Goal: Book appointment/travel/reservation

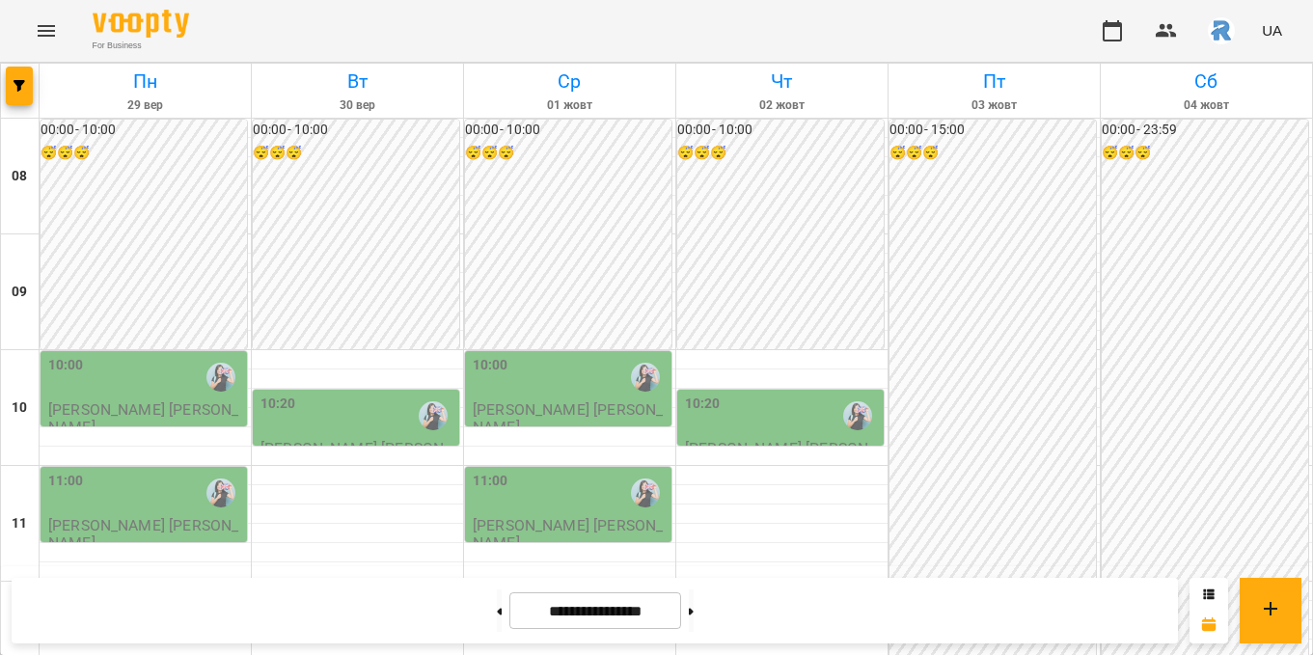
scroll to position [212, 0]
click at [21, 82] on icon "button" at bounding box center [20, 86] width 12 height 12
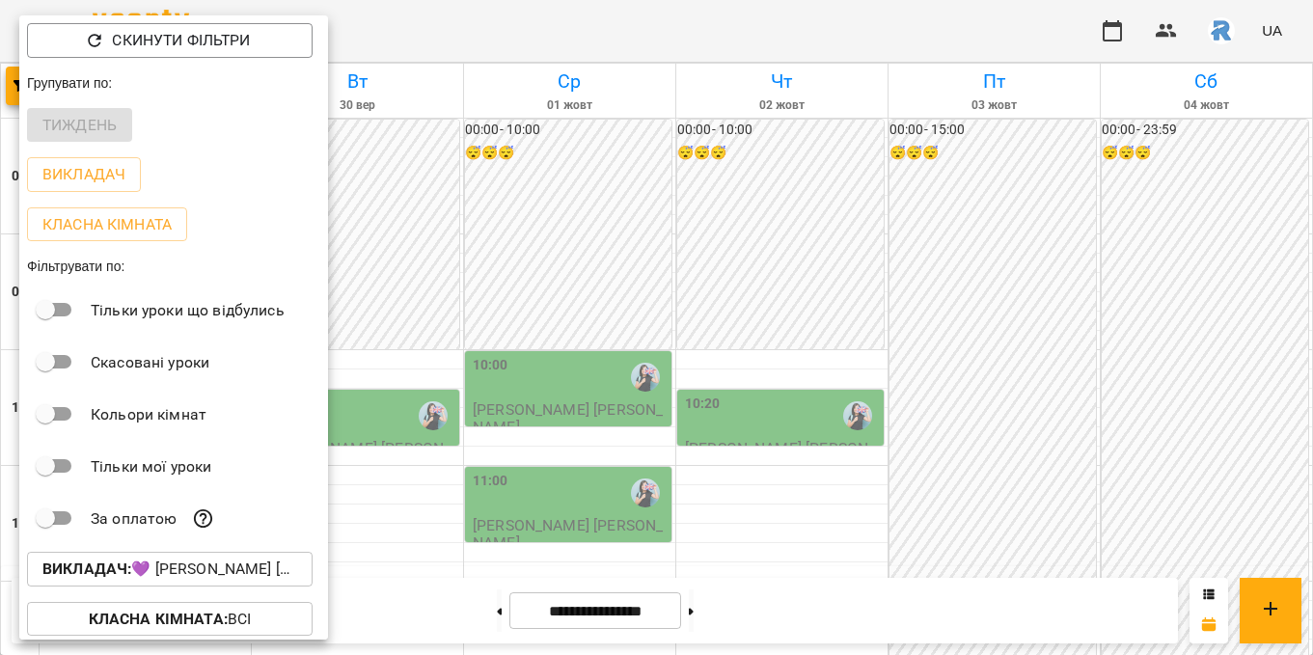
click at [163, 572] on p "Викладач : 💜 [PERSON_NAME] [PERSON_NAME]." at bounding box center [169, 569] width 255 height 23
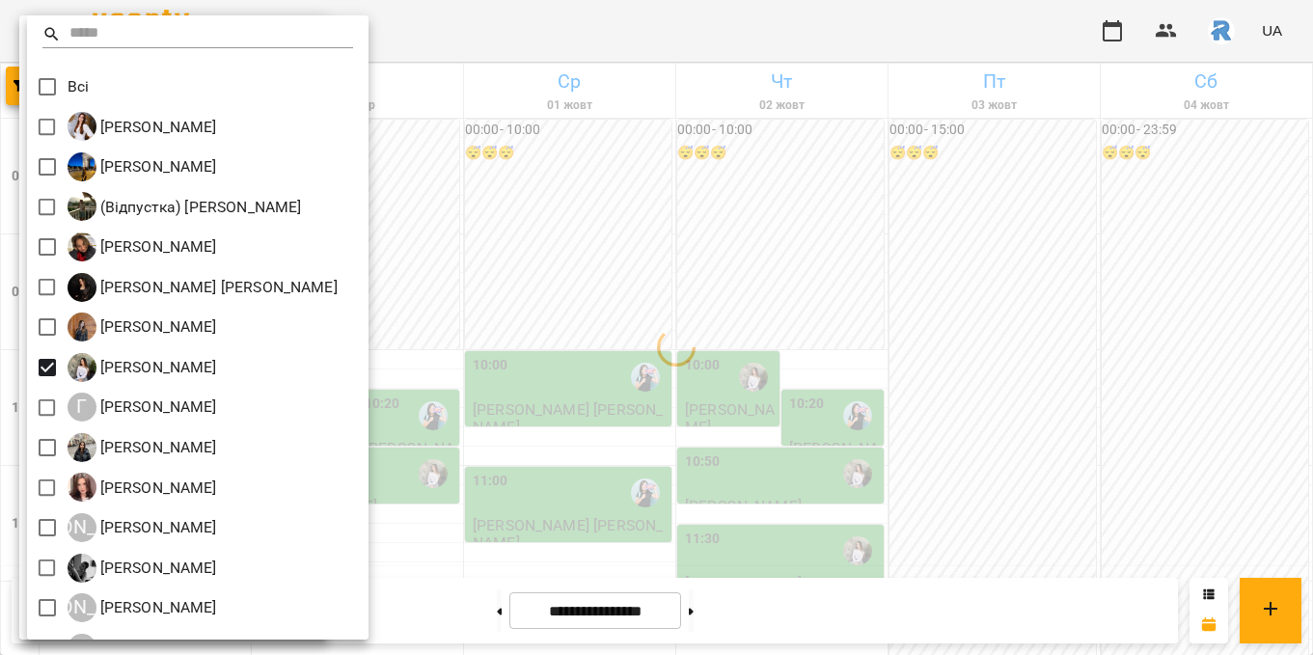
click at [481, 360] on div at bounding box center [656, 327] width 1313 height 655
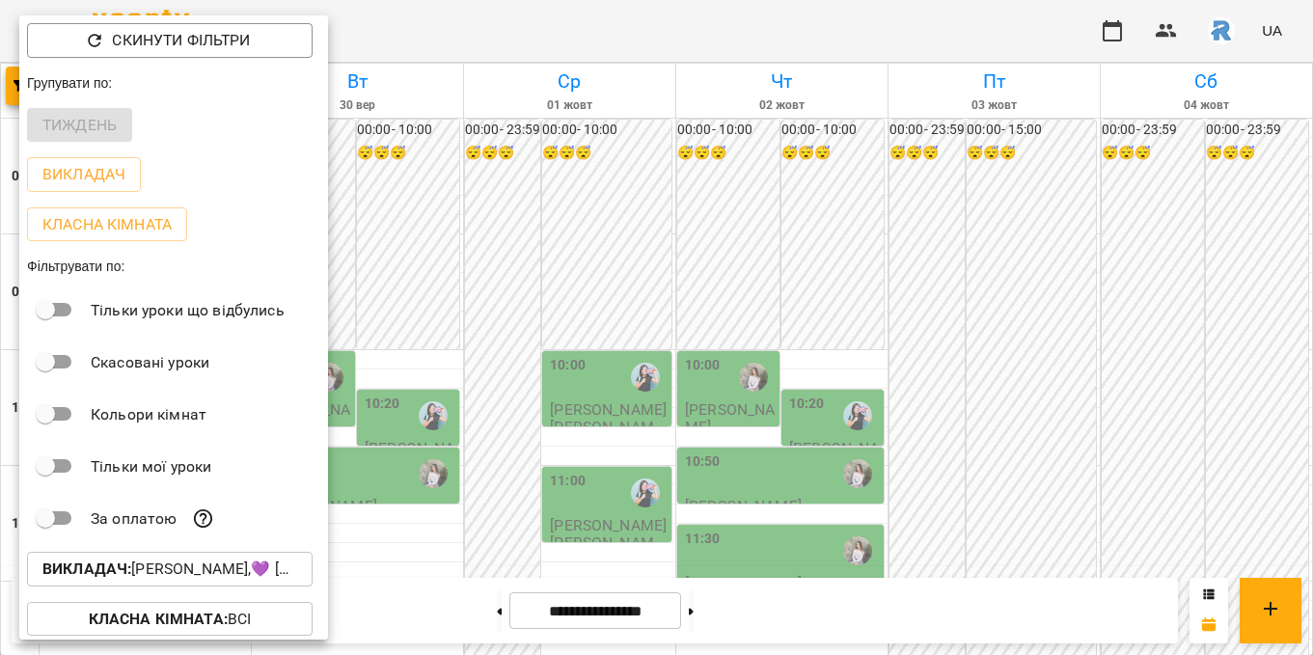
click at [481, 363] on div at bounding box center [656, 327] width 1313 height 655
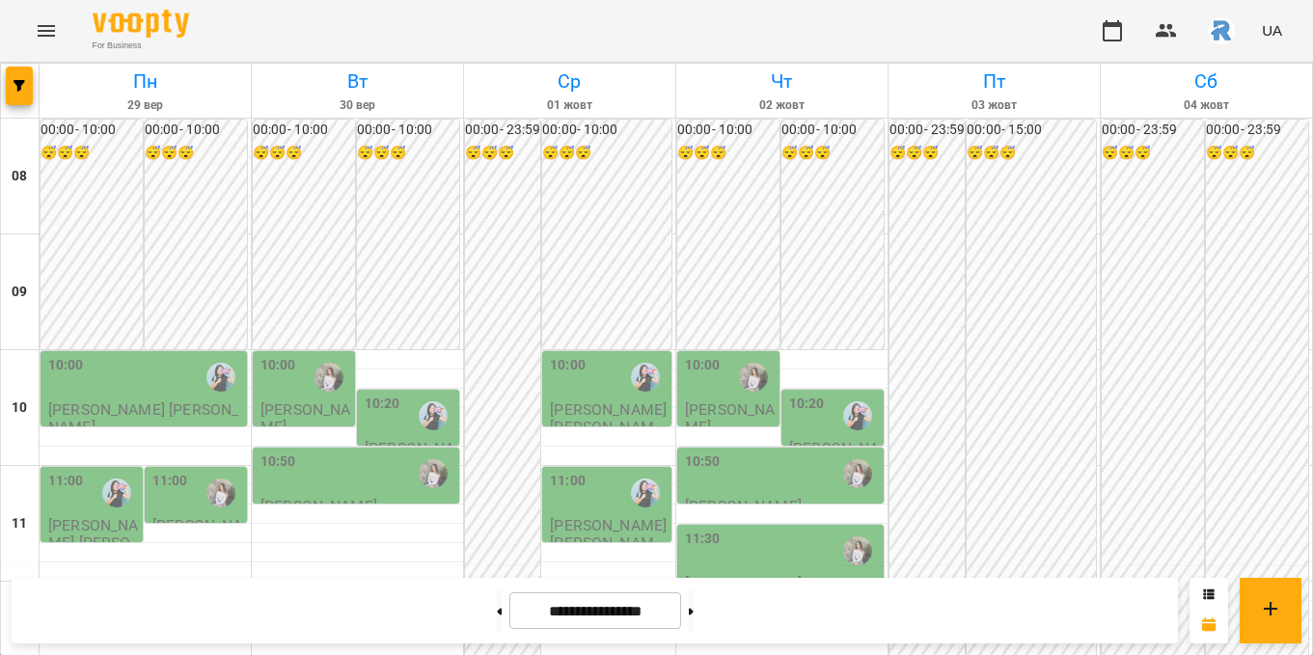
scroll to position [229, 0]
click at [309, 451] on div "10:50" at bounding box center [357, 473] width 195 height 44
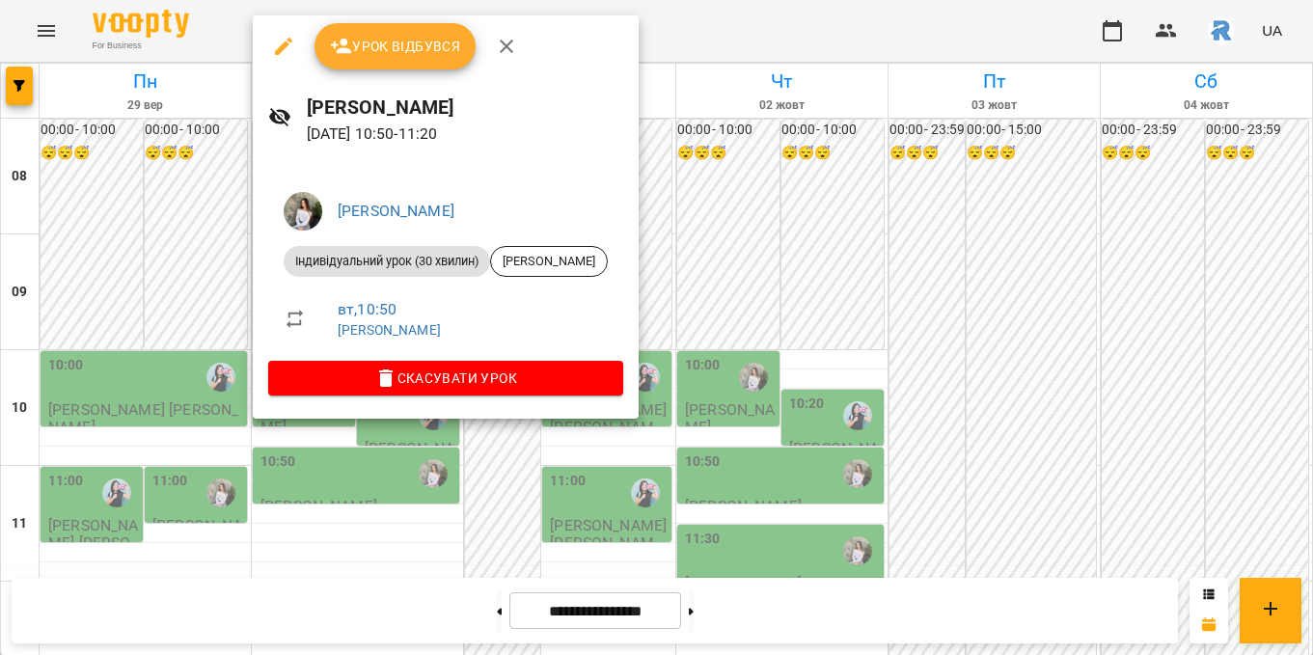
click at [182, 269] on div at bounding box center [656, 327] width 1313 height 655
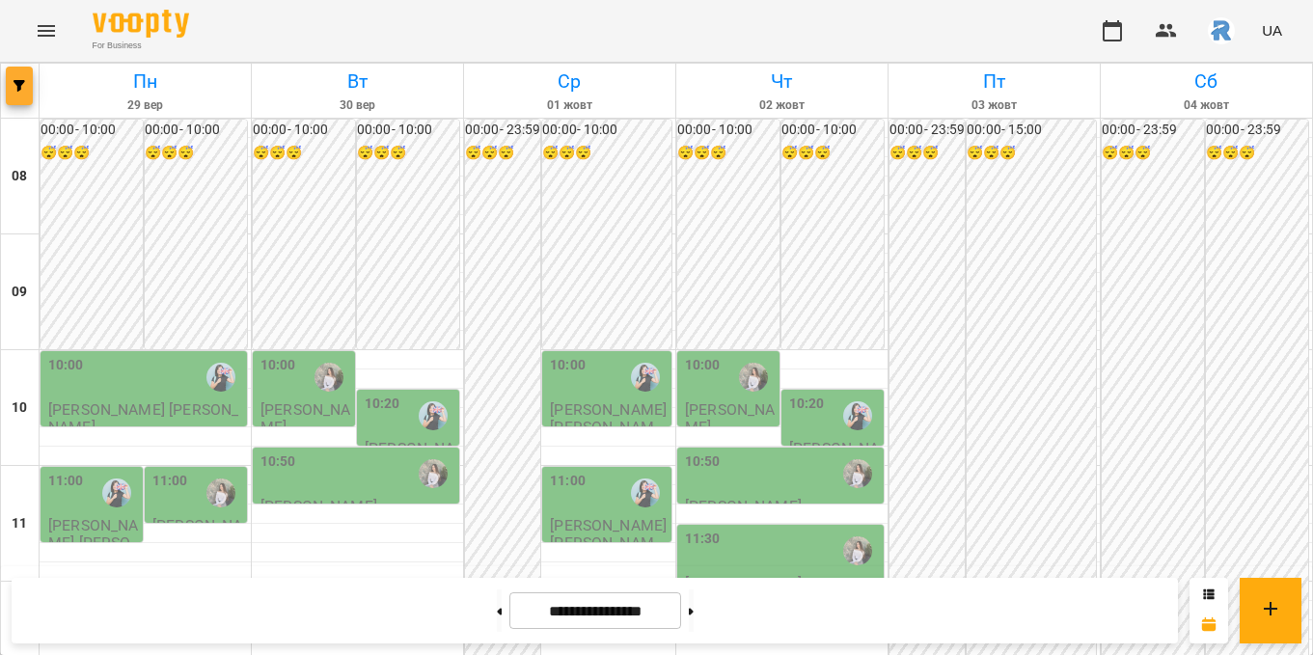
click at [18, 80] on icon "button" at bounding box center [20, 86] width 12 height 12
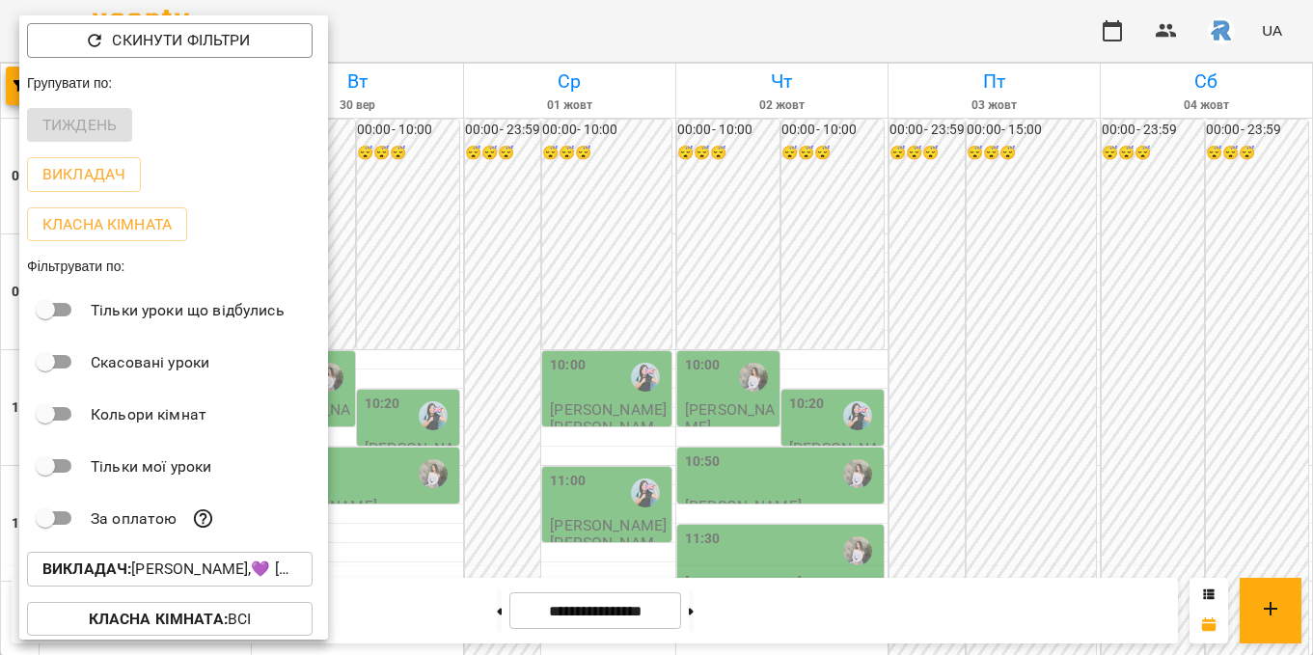
click at [118, 564] on b "Викладач :" at bounding box center [86, 569] width 89 height 18
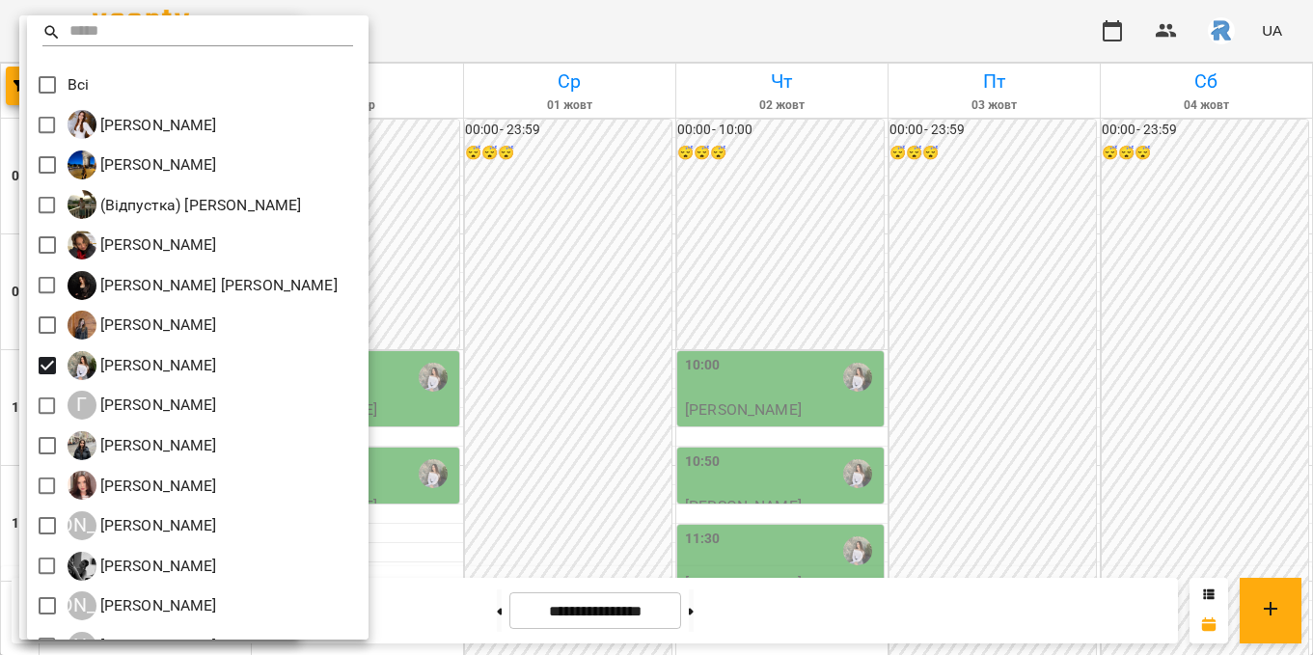
scroll to position [0, 0]
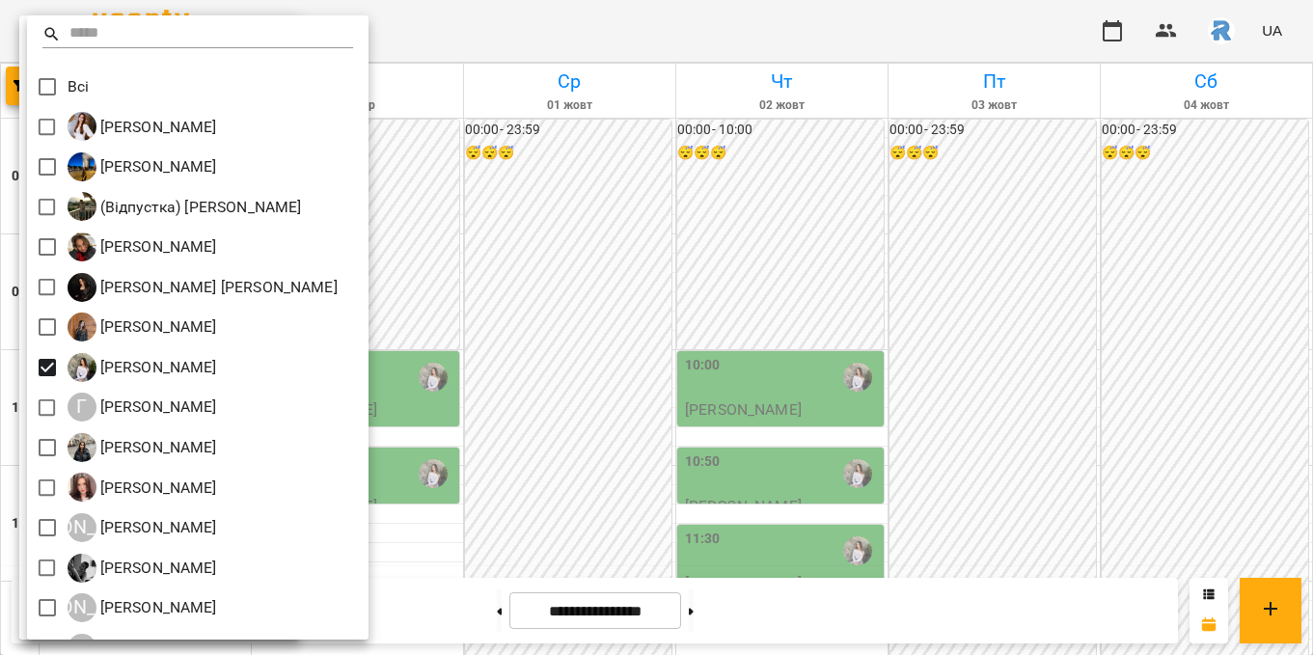
click at [428, 325] on div at bounding box center [656, 327] width 1313 height 655
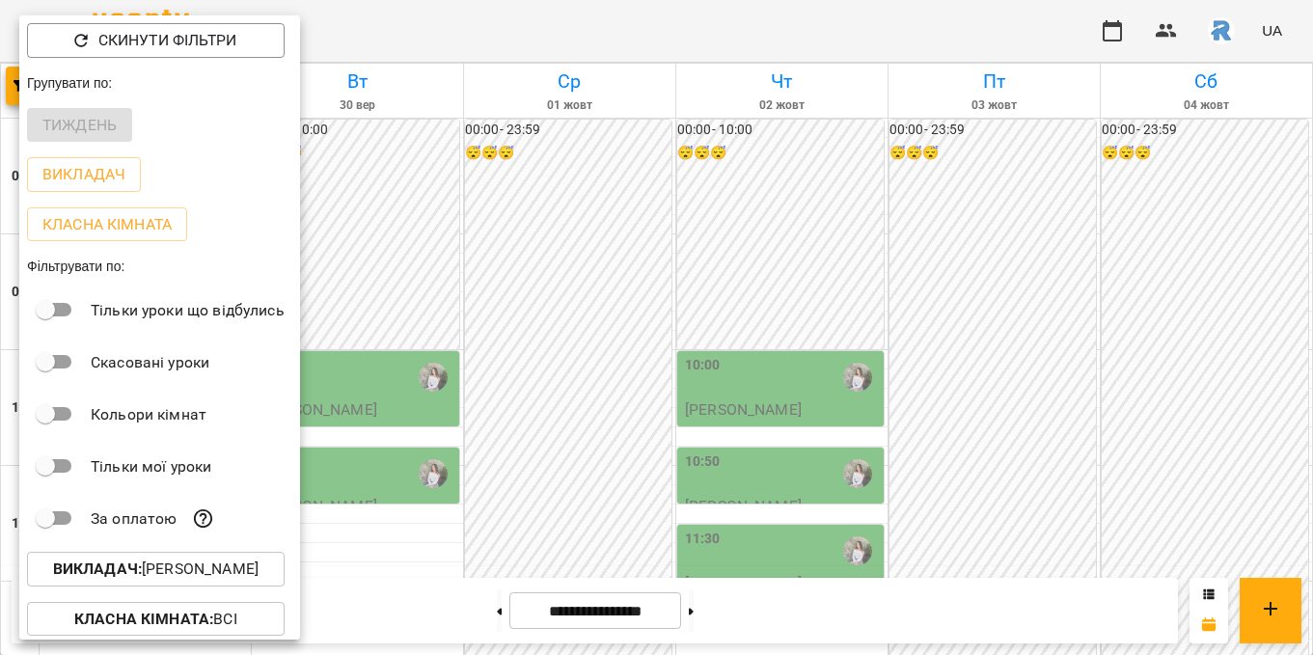
click at [428, 326] on div at bounding box center [656, 327] width 1313 height 655
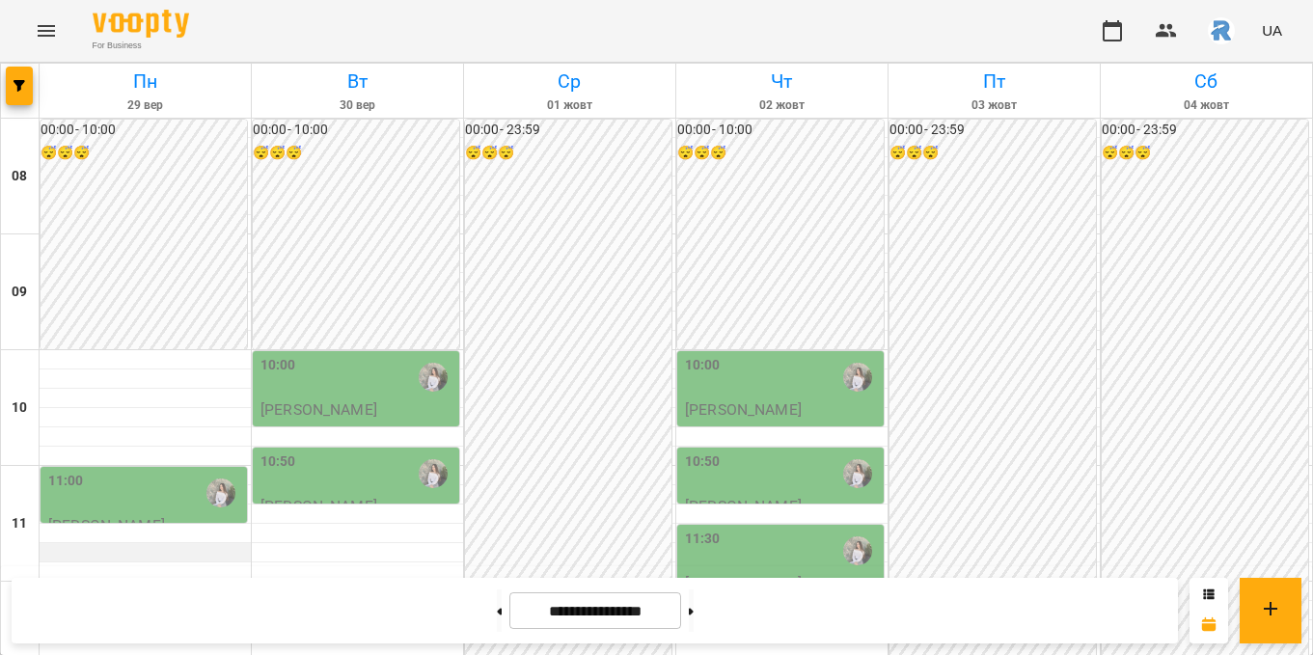
scroll to position [48, 0]
click at [497, 600] on button at bounding box center [499, 610] width 5 height 42
type input "**********"
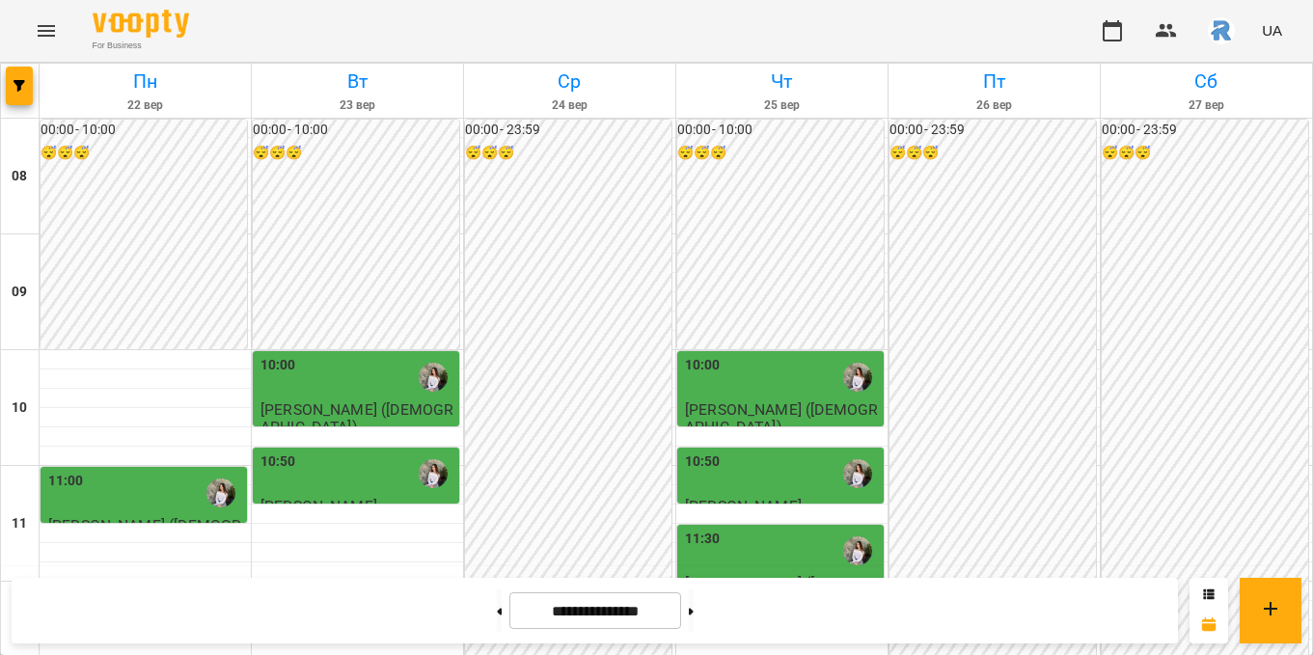
scroll to position [204, 0]
click at [347, 451] on div "10:50" at bounding box center [357, 473] width 195 height 44
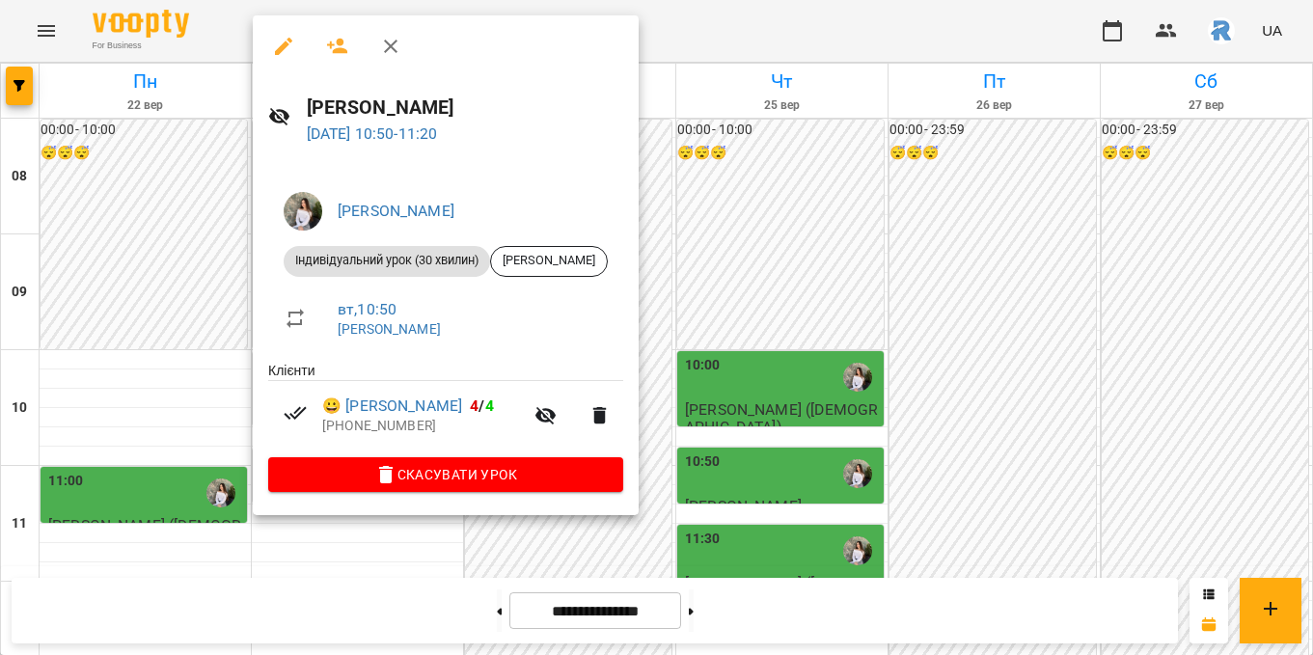
click at [849, 318] on div at bounding box center [656, 327] width 1313 height 655
